Goal: Task Accomplishment & Management: Manage account settings

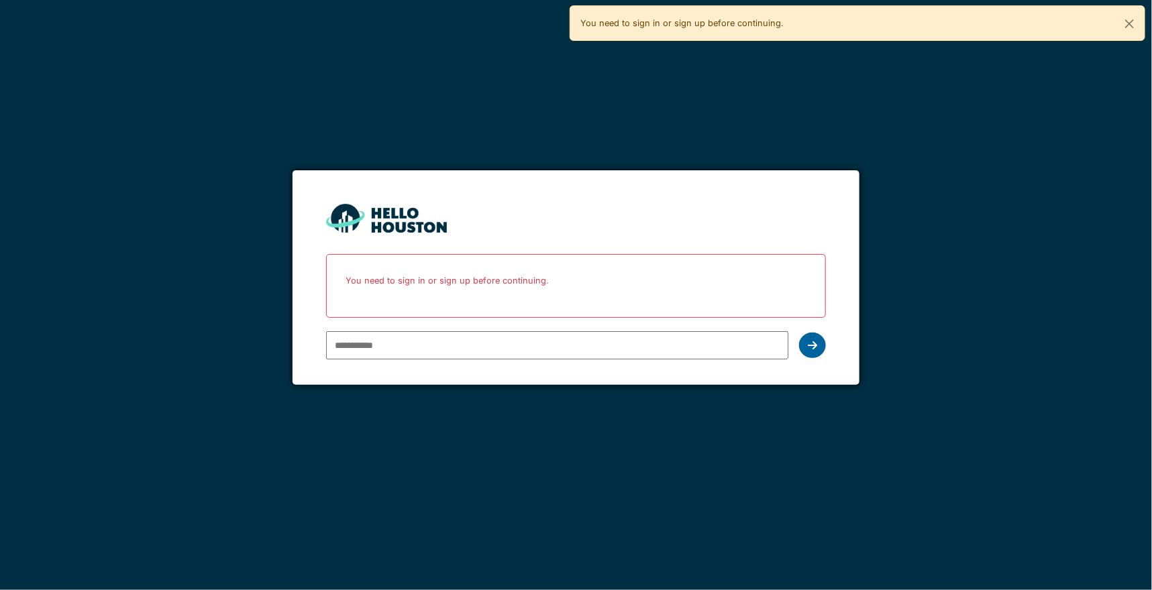
type input "**********"
click at [816, 340] on icon at bounding box center [812, 345] width 9 height 11
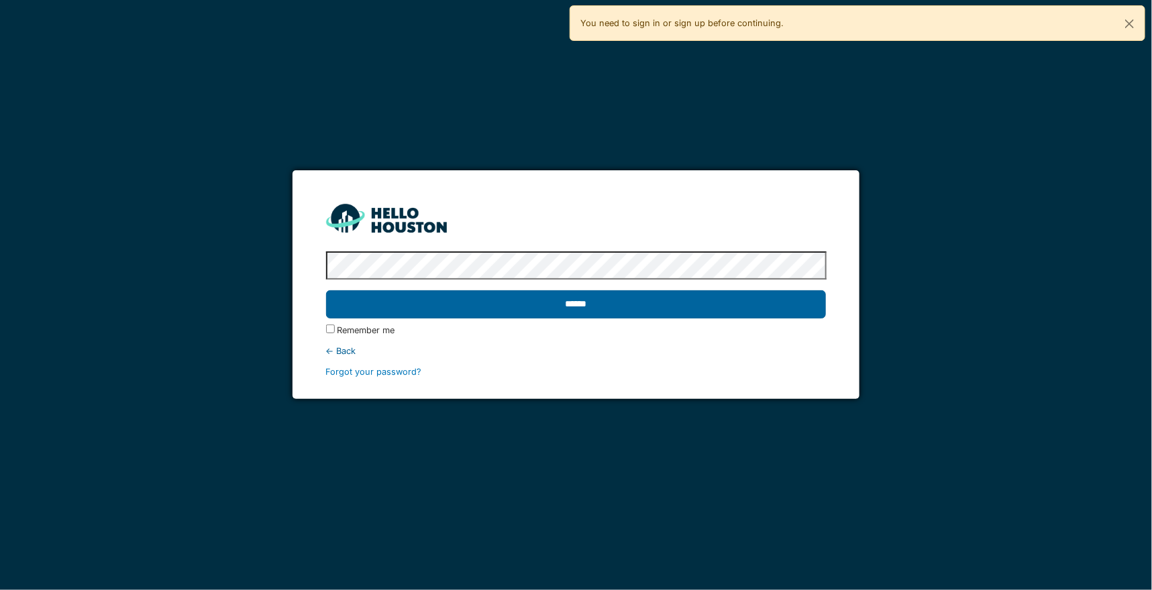
click at [607, 314] on input "******" at bounding box center [576, 304] width 500 height 28
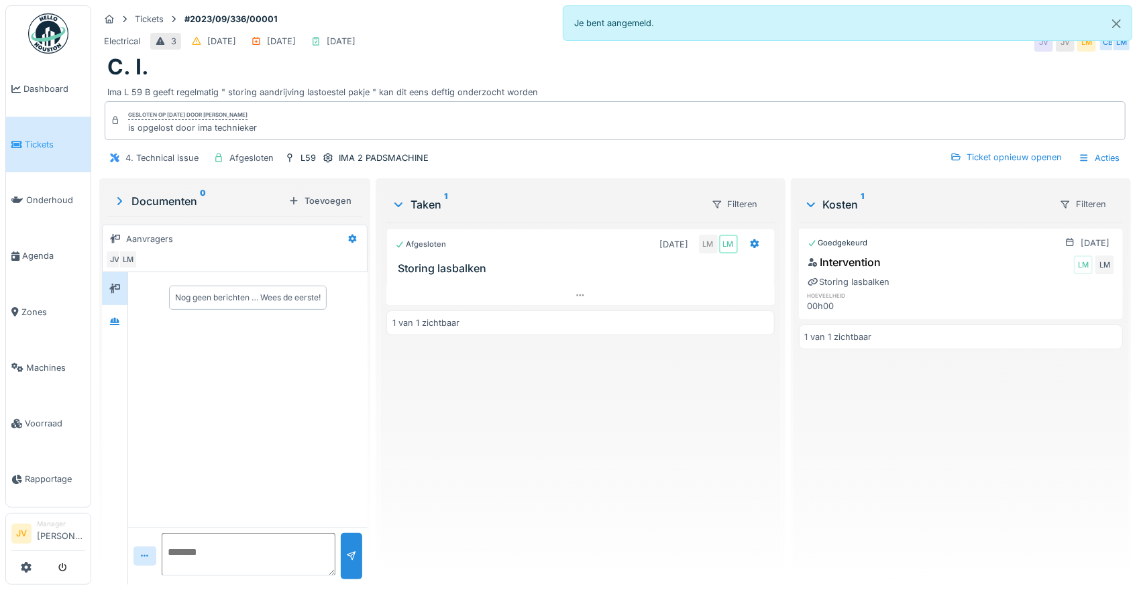
click at [46, 138] on span "Tickets" at bounding box center [55, 144] width 60 height 13
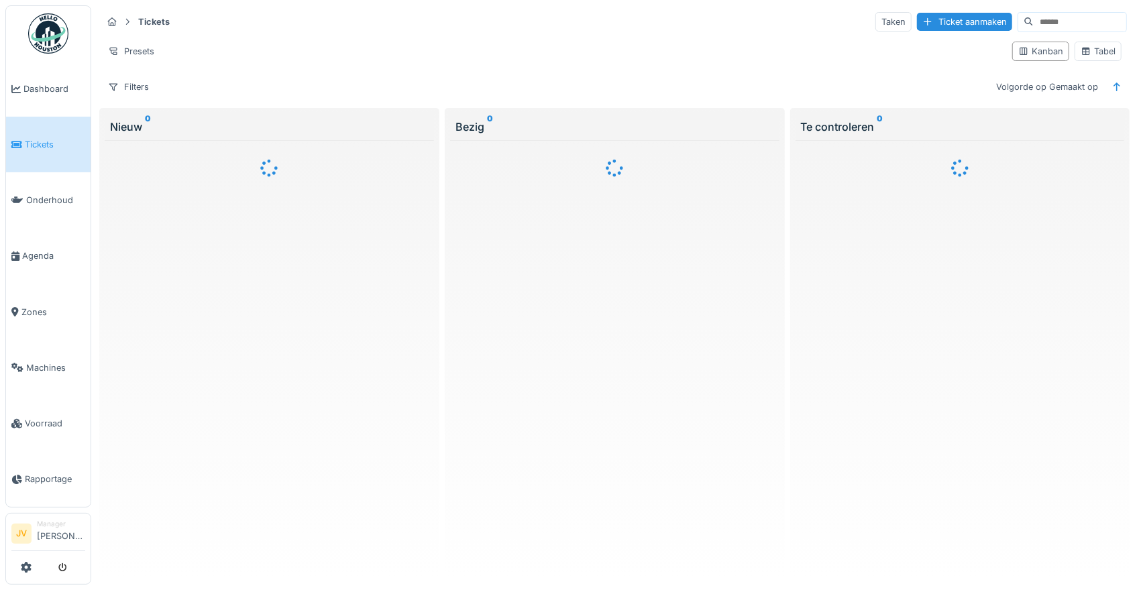
click at [45, 94] on span "Dashboard" at bounding box center [54, 89] width 62 height 13
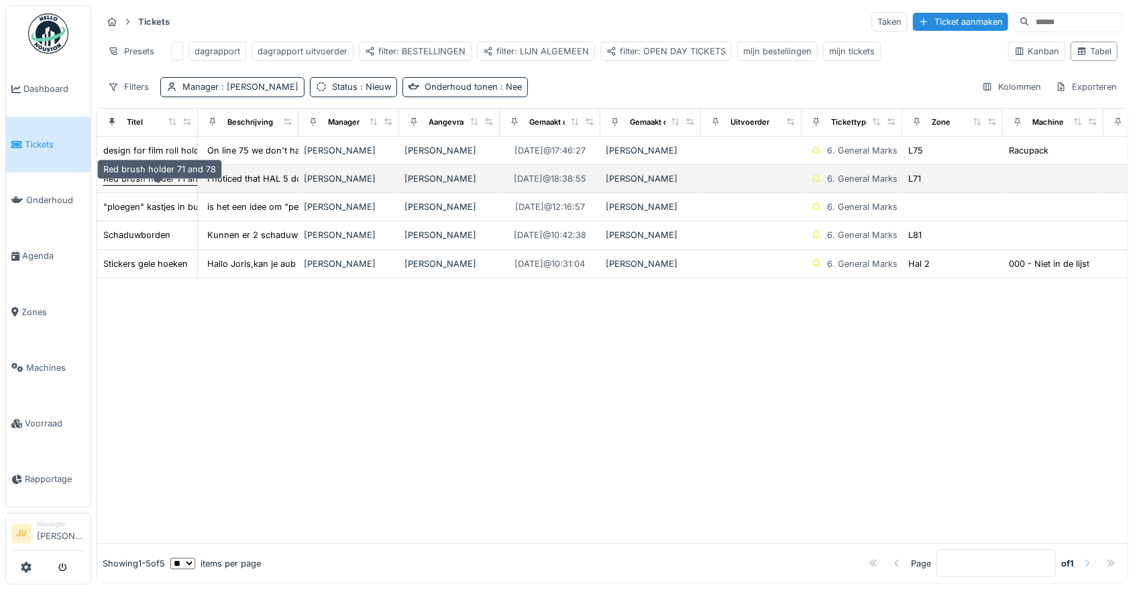
click at [164, 185] on div "Red brush holder 71 and 78" at bounding box center [159, 178] width 113 height 13
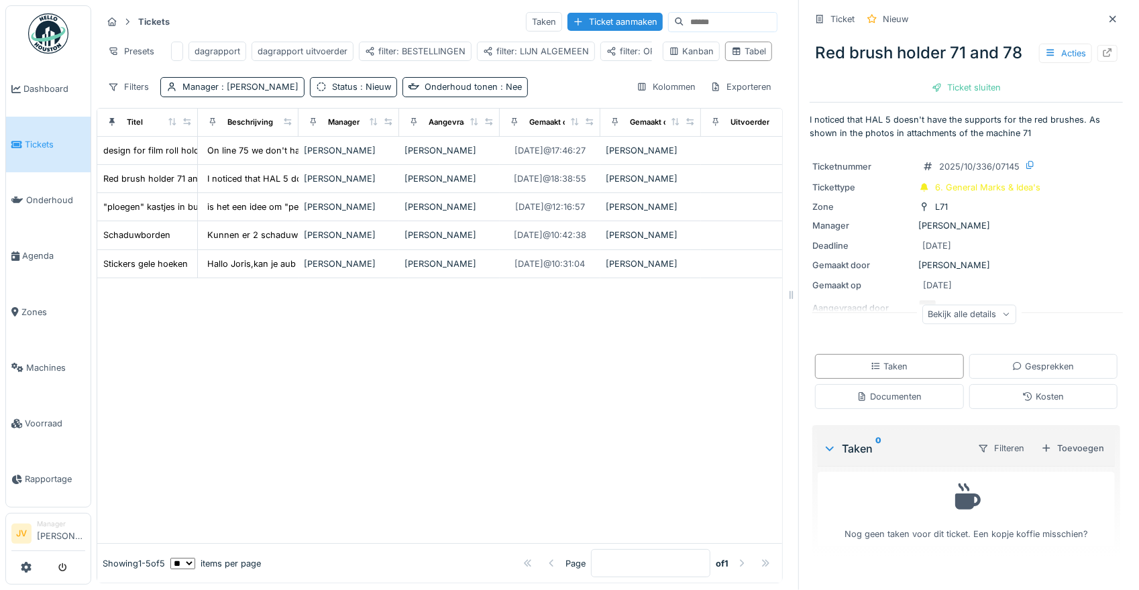
scroll to position [13, 0]
click at [946, 305] on div "Bekijk alle details" at bounding box center [969, 314] width 94 height 19
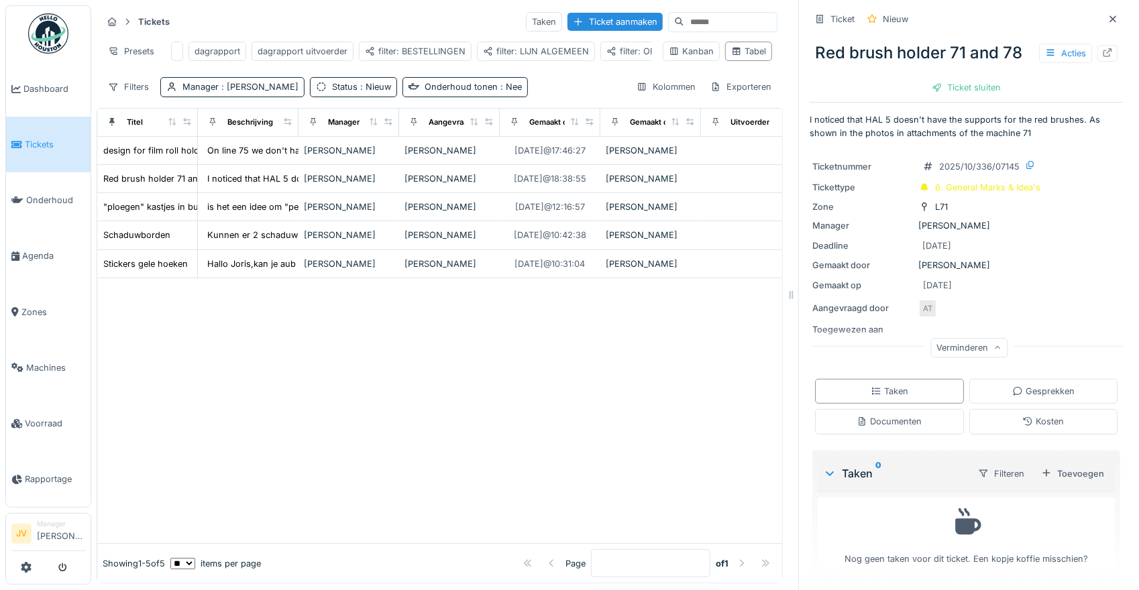
scroll to position [1, 0]
click at [1102, 48] on icon at bounding box center [1107, 52] width 11 height 9
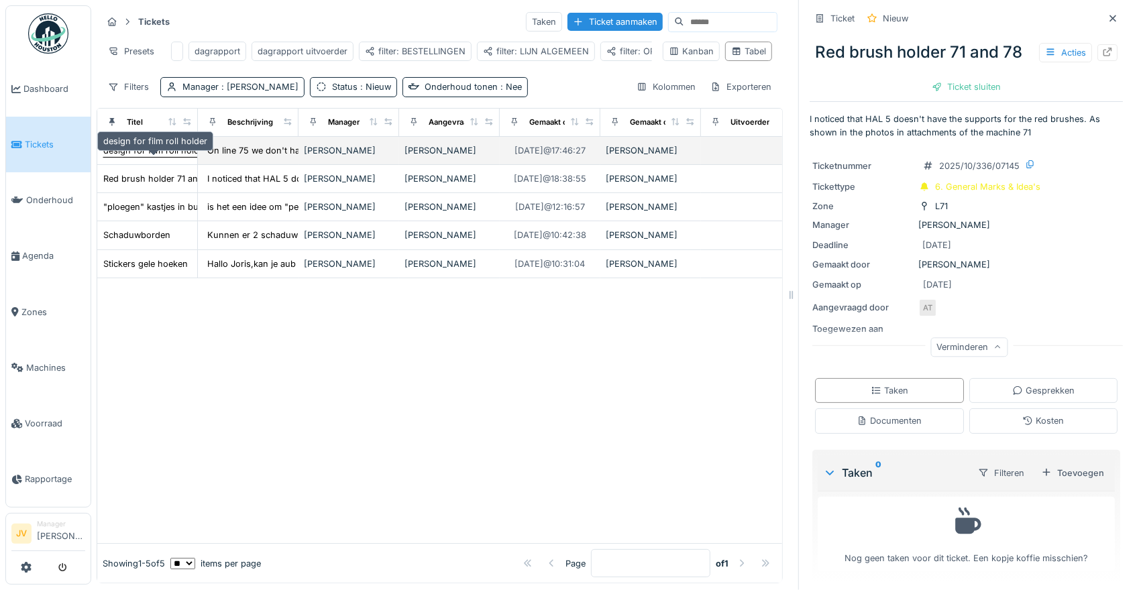
click at [149, 151] on div "design for film roll holder" at bounding box center [155, 150] width 104 height 13
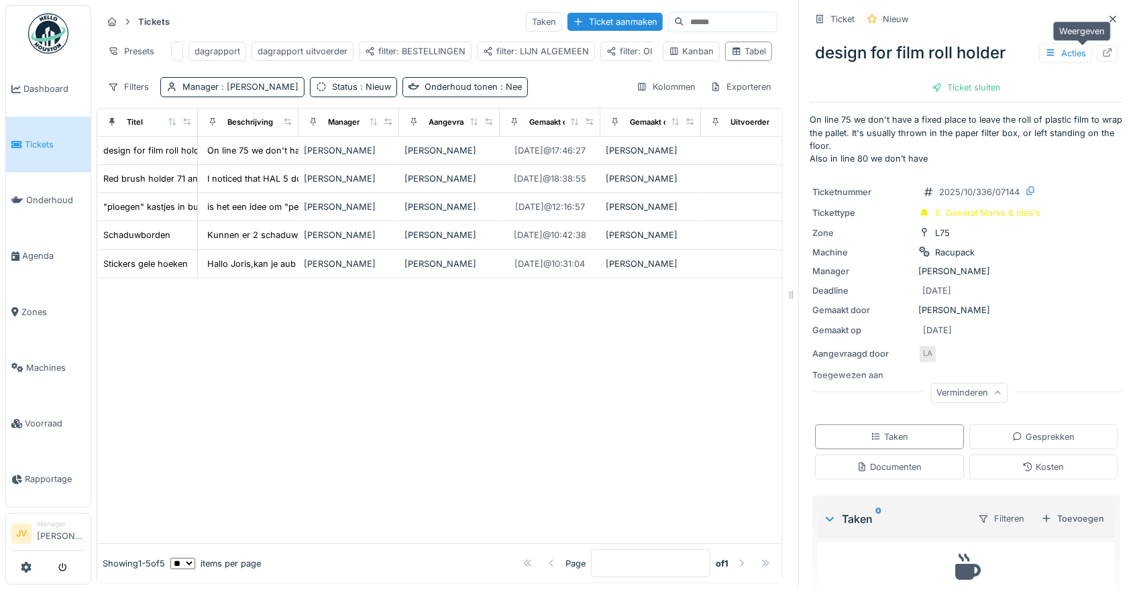
click at [1102, 48] on icon at bounding box center [1107, 52] width 11 height 9
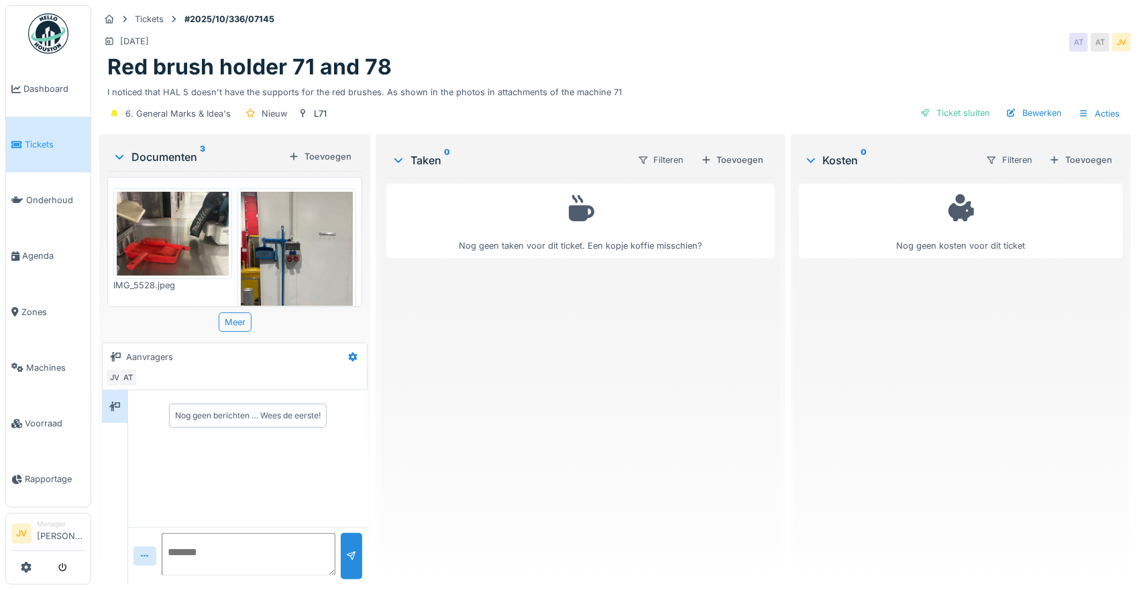
click at [146, 225] on img at bounding box center [173, 234] width 112 height 84
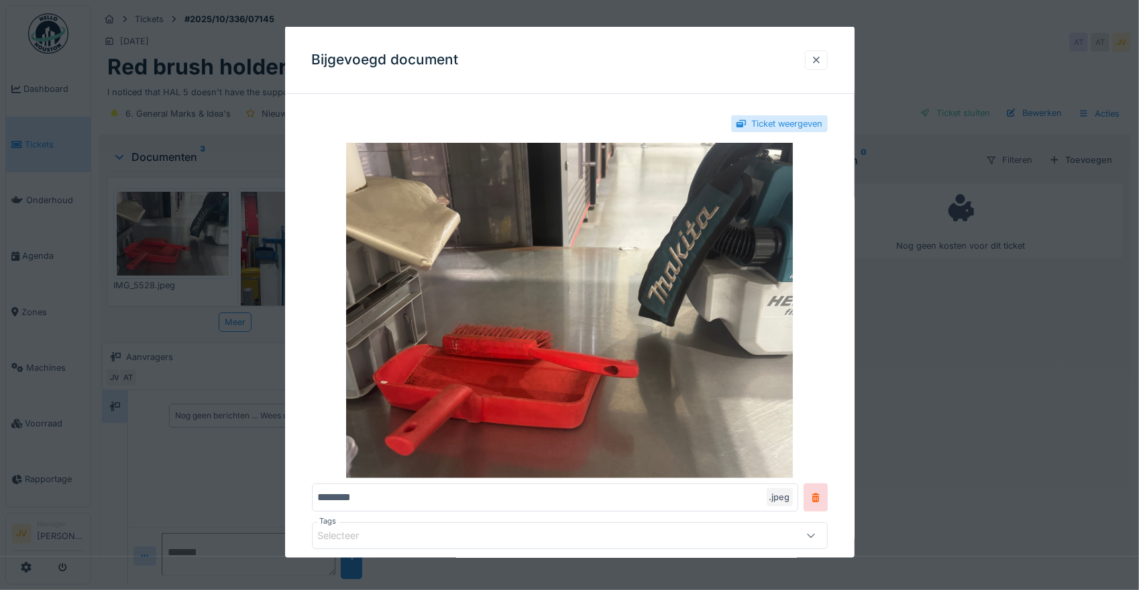
click at [822, 58] on div at bounding box center [816, 60] width 11 height 13
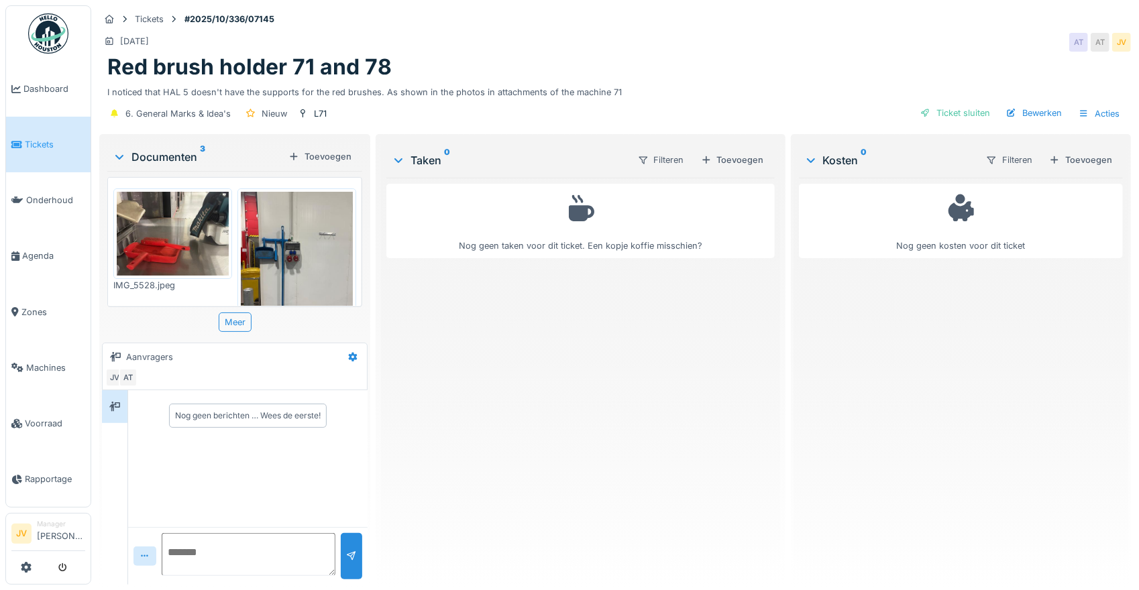
click at [292, 235] on img at bounding box center [297, 267] width 112 height 150
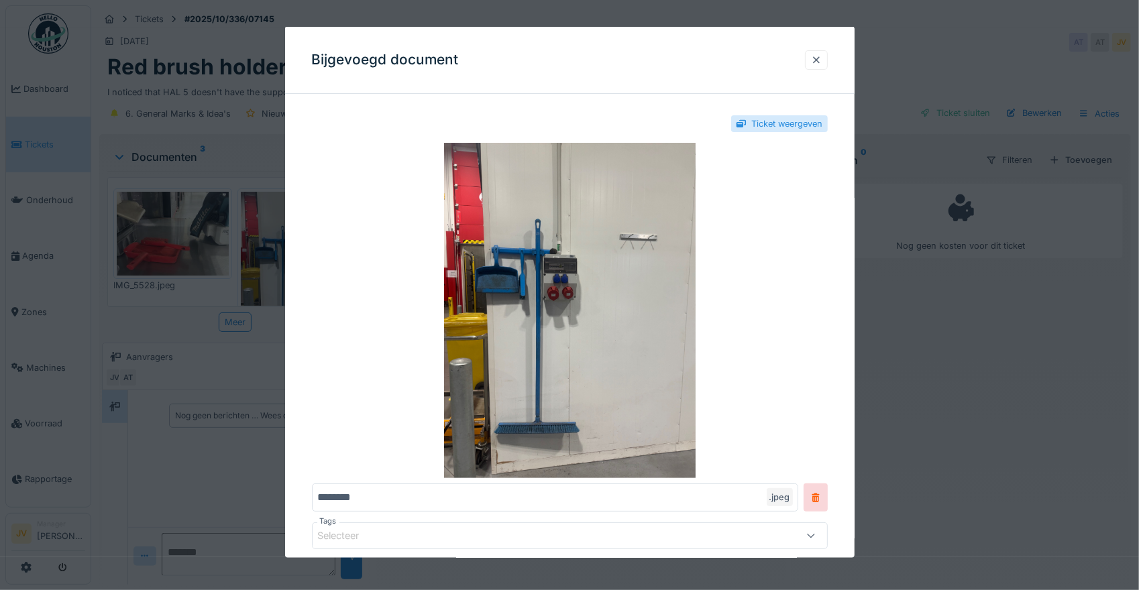
click at [822, 58] on div at bounding box center [816, 60] width 11 height 13
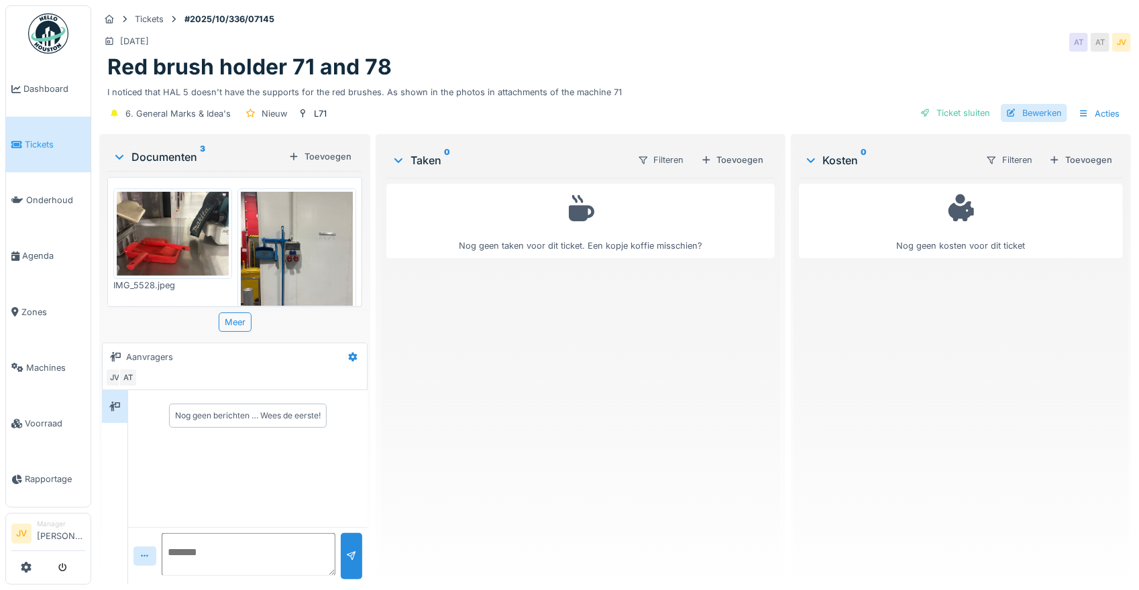
click at [1003, 109] on div "Bewerken" at bounding box center [1034, 113] width 66 height 18
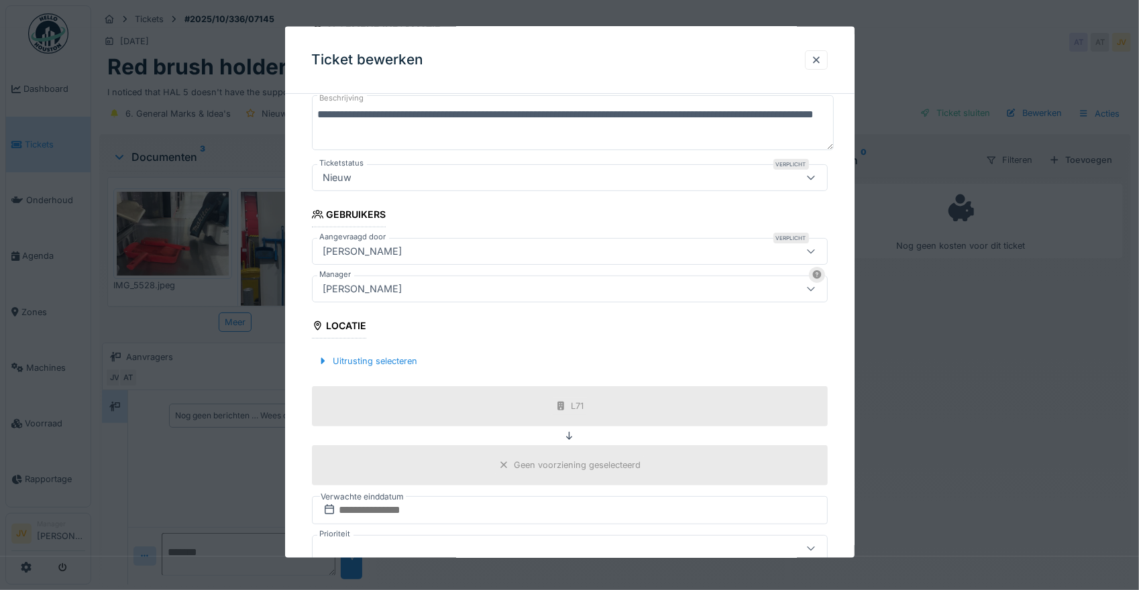
scroll to position [167, 0]
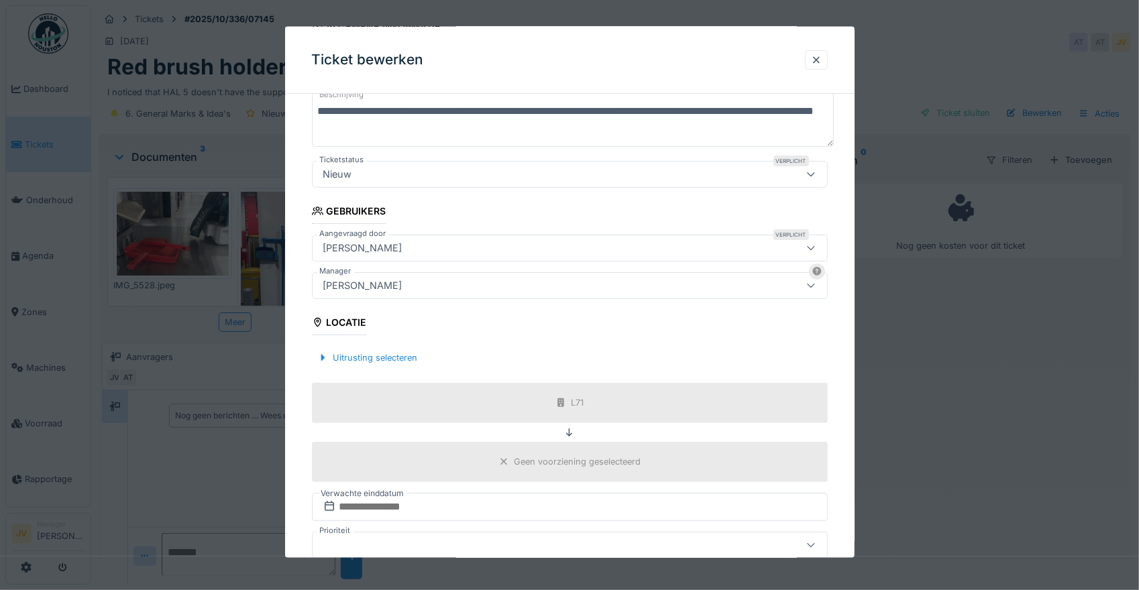
click at [808, 280] on div at bounding box center [811, 285] width 32 height 25
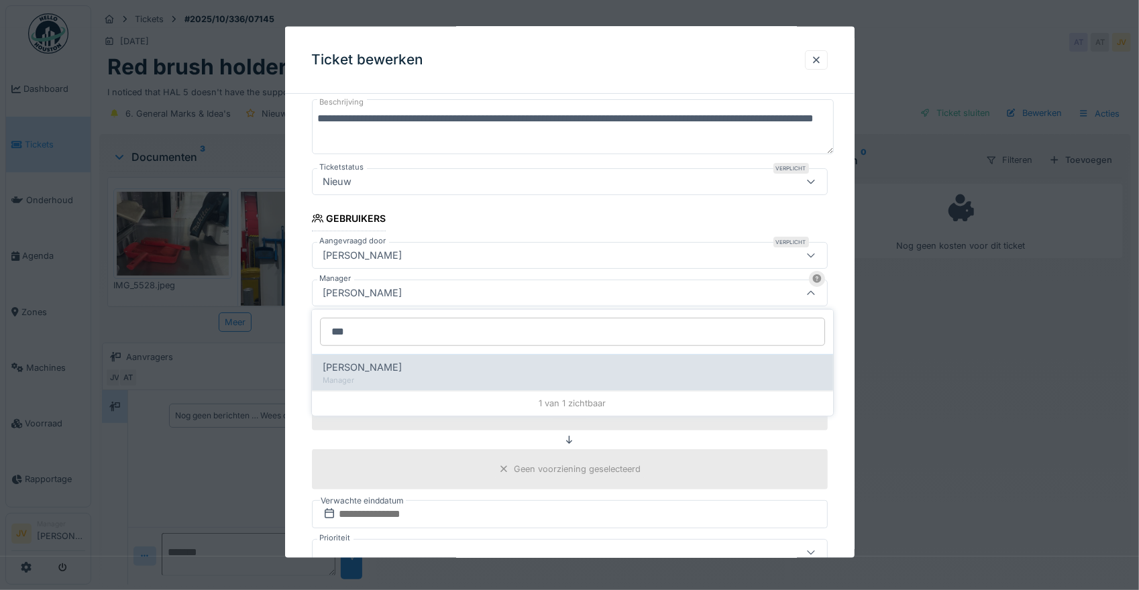
type input "***"
click at [365, 376] on div "Manager" at bounding box center [573, 379] width 500 height 11
type input "****"
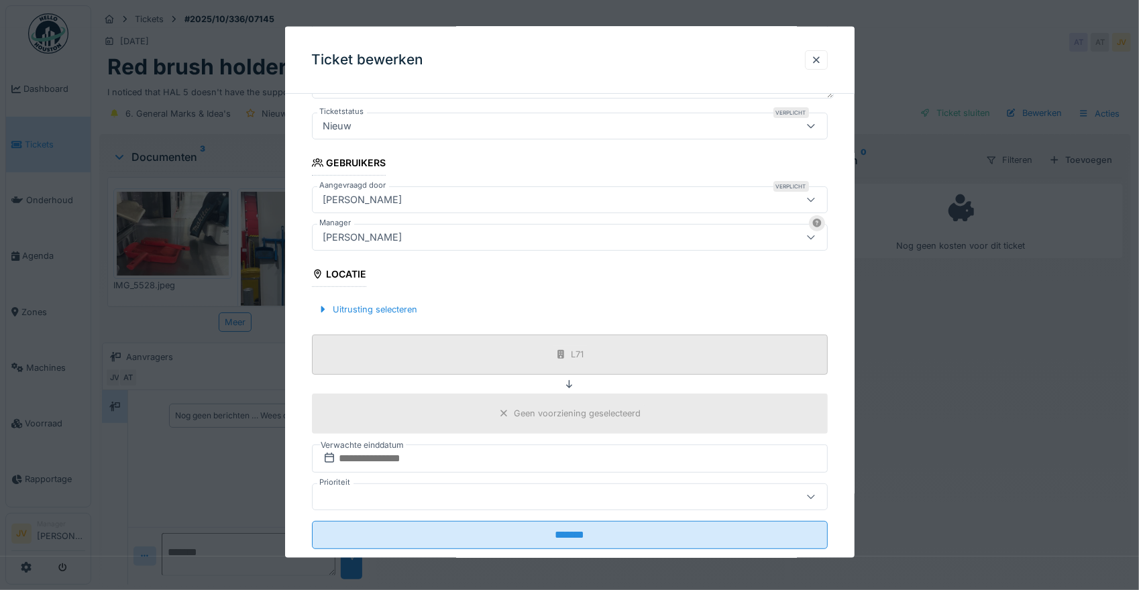
scroll to position [241, 0]
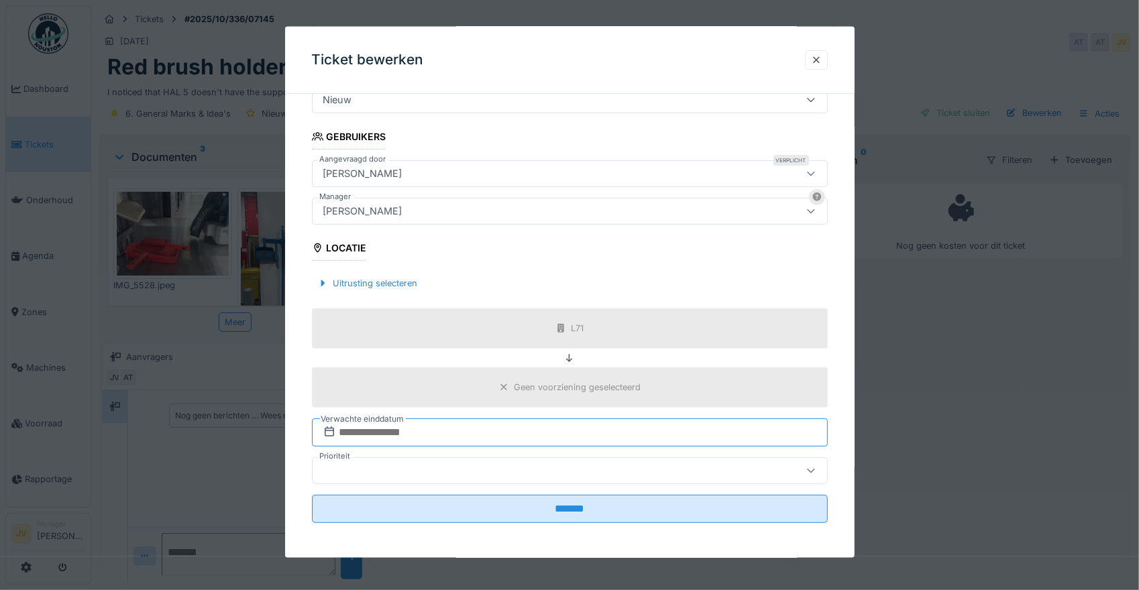
click at [417, 431] on input "text" at bounding box center [570, 432] width 516 height 28
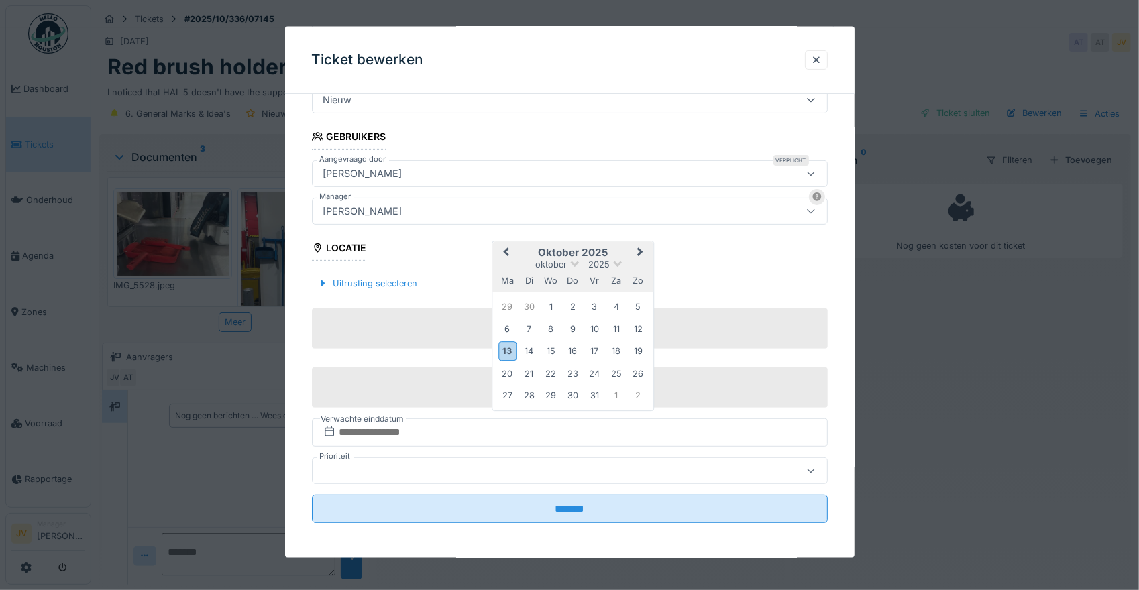
click at [645, 262] on div "oktober 2025" at bounding box center [572, 264] width 161 height 11
click at [592, 374] on div "24" at bounding box center [595, 374] width 18 height 18
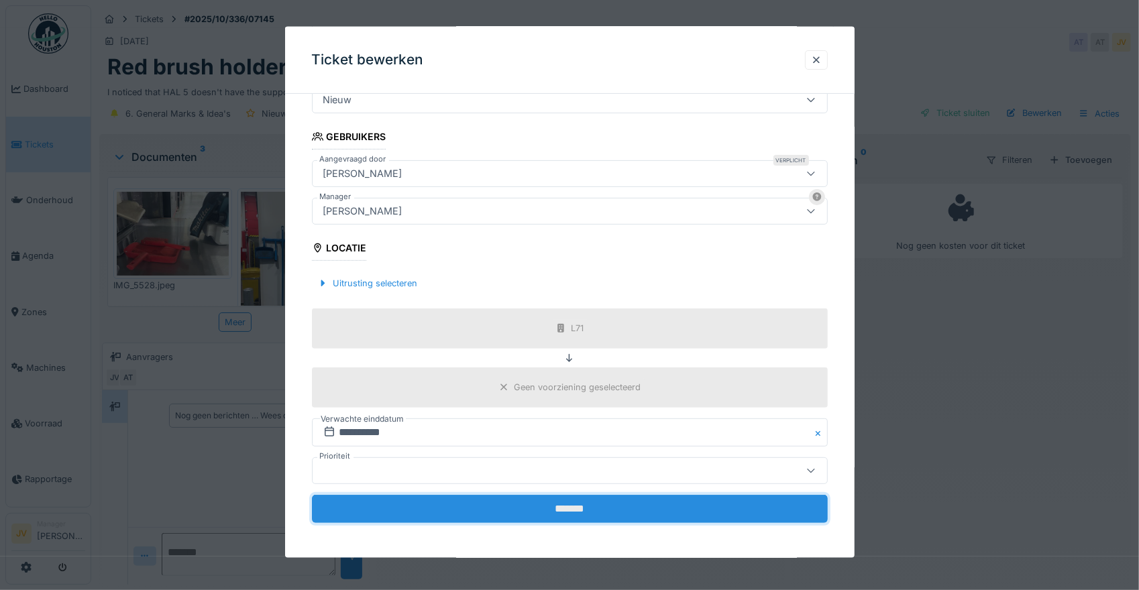
click at [551, 509] on input "*******" at bounding box center [570, 508] width 516 height 28
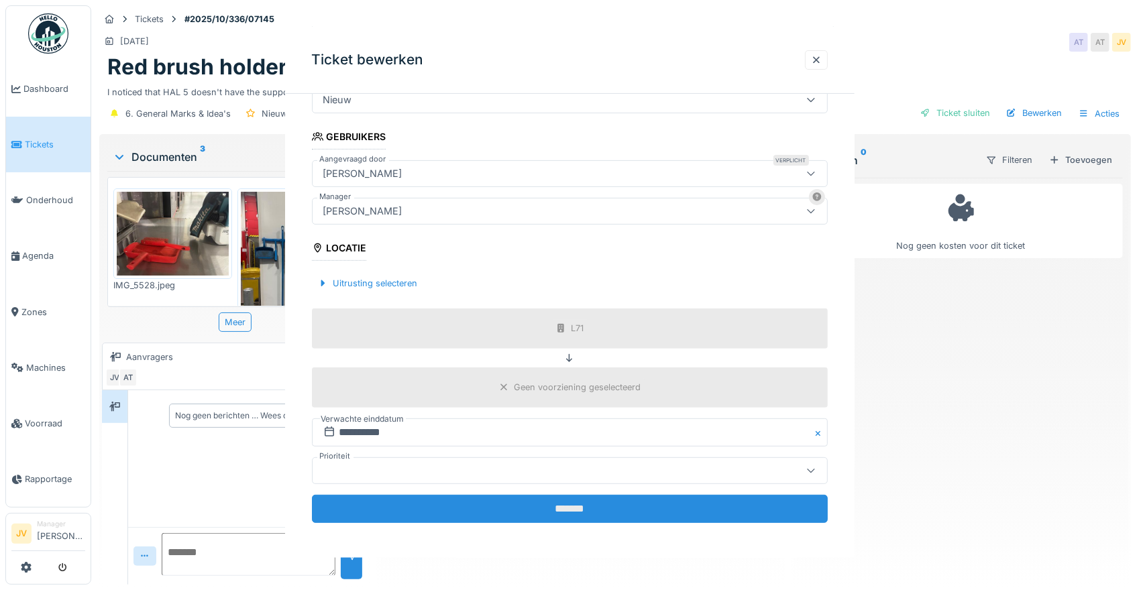
scroll to position [0, 0]
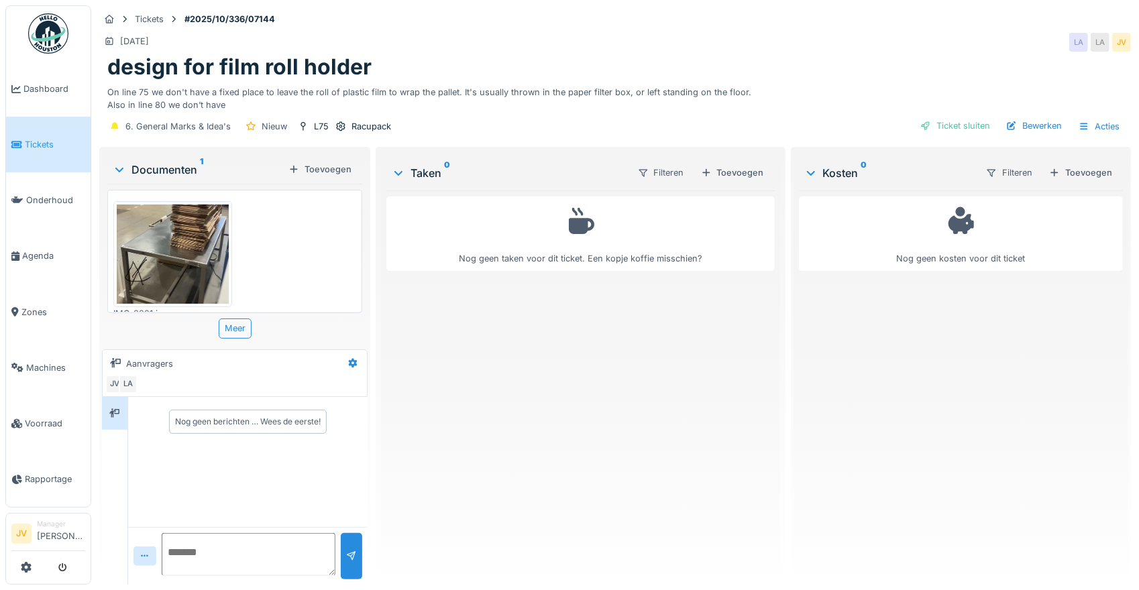
click at [188, 243] on img at bounding box center [173, 254] width 112 height 99
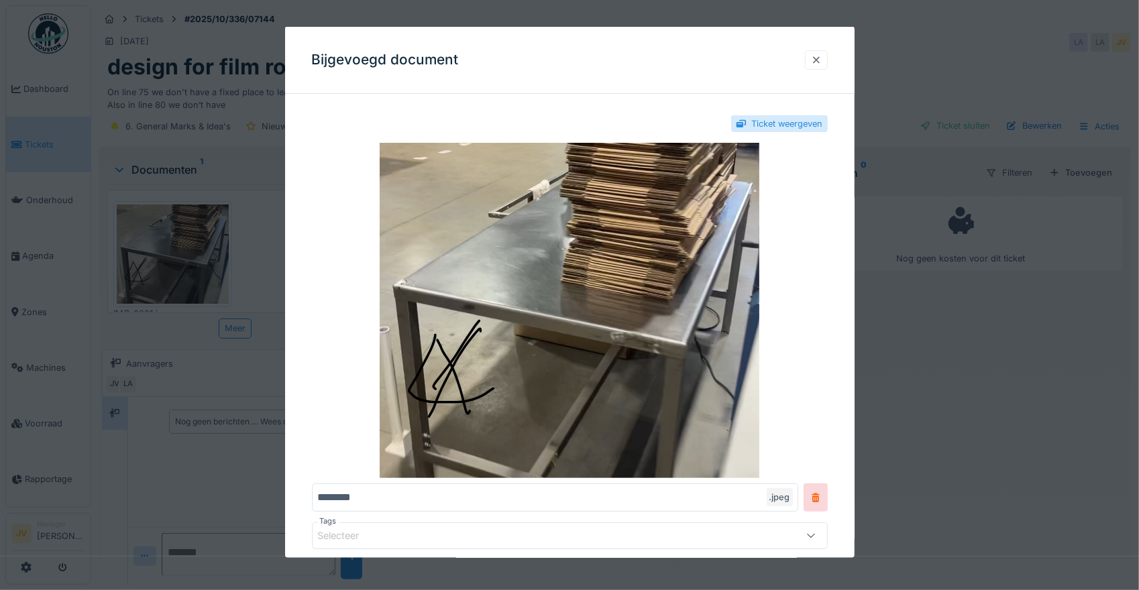
click at [822, 55] on div at bounding box center [816, 60] width 11 height 13
